Goal: Task Accomplishment & Management: Manage account settings

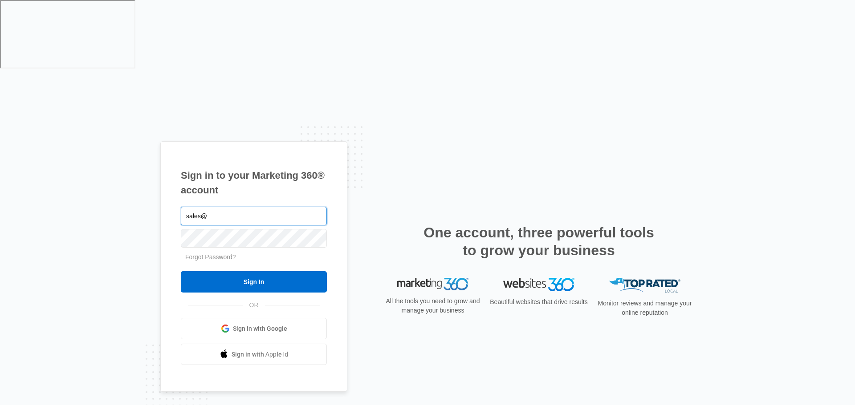
paste input "tlfperformanceparts.com"
type input "[EMAIL_ADDRESS][DOMAIN_NAME]"
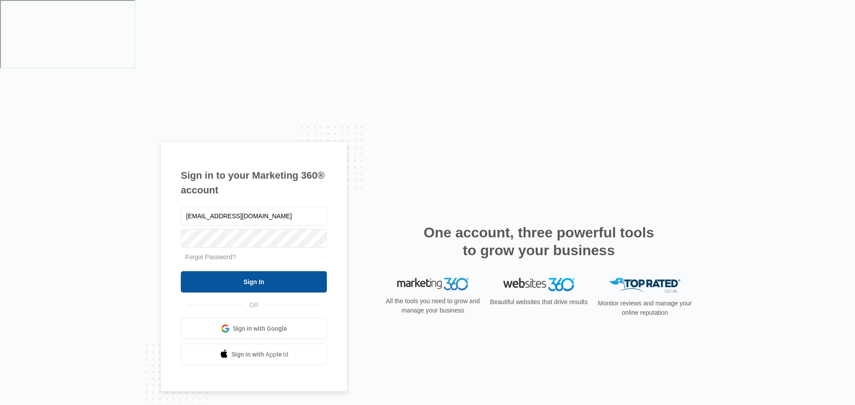
click at [283, 272] on input "Sign In" at bounding box center [254, 282] width 146 height 21
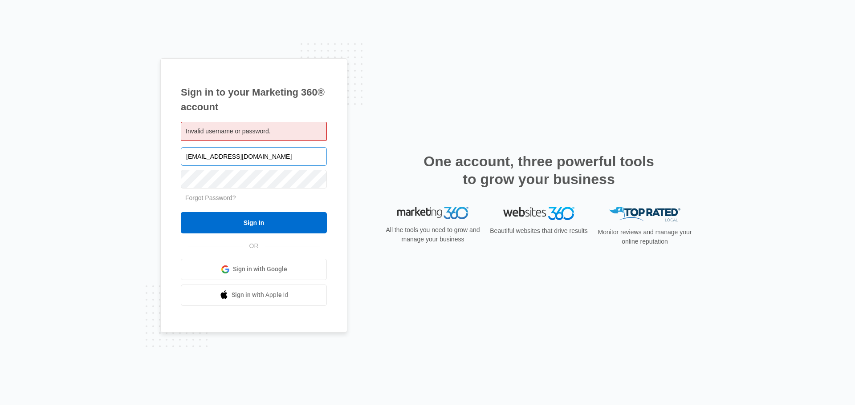
click at [295, 161] on input "[EMAIL_ADDRESS][DOMAIN_NAME]" at bounding box center [254, 156] width 146 height 19
click at [213, 158] on input "[EMAIL_ADDRESS][DOMAIN_NAME]" at bounding box center [254, 156] width 146 height 19
click at [290, 156] on input "[EMAIL_ADDRESS][DOMAIN_NAME]" at bounding box center [254, 156] width 146 height 19
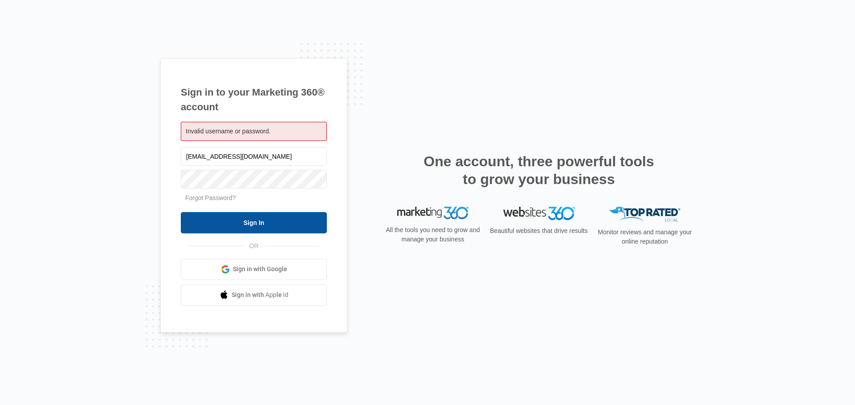
click at [261, 224] on input "Sign In" at bounding box center [254, 222] width 146 height 21
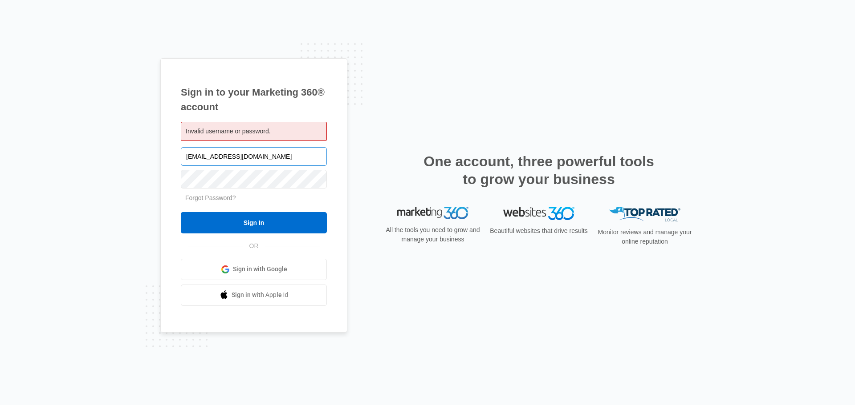
click at [291, 160] on input "[EMAIL_ADDRESS][DOMAIN_NAME]" at bounding box center [254, 156] width 146 height 19
drag, startPoint x: 617, startPoint y: 181, endPoint x: 396, endPoint y: 150, distance: 223.4
click at [396, 150] on div "Sign in to your Marketing 360® account Invalid username or password. sales@tlfp…" at bounding box center [427, 202] width 534 height 289
copy h2 "One account, three powerful tools to grow your business"
click at [657, 83] on div "Sign in to your Marketing 360® account Invalid username or password. sales@tlfp…" at bounding box center [427, 202] width 534 height 289
